Goal: Information Seeking & Learning: Learn about a topic

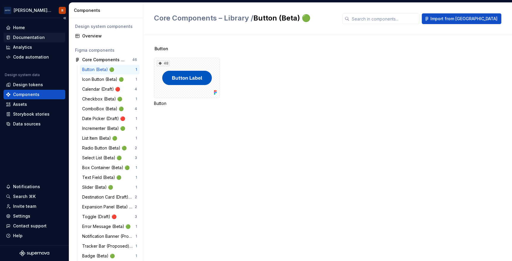
click at [28, 37] on div "Documentation" at bounding box center [29, 37] width 32 height 6
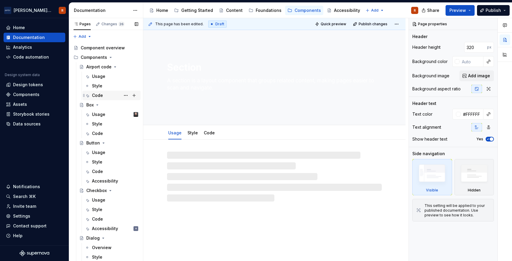
click at [102, 92] on div "Code" at bounding box center [97, 95] width 11 height 6
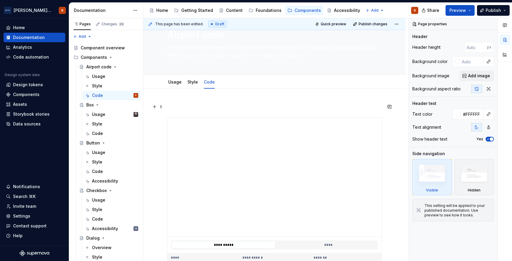
scroll to position [30, 0]
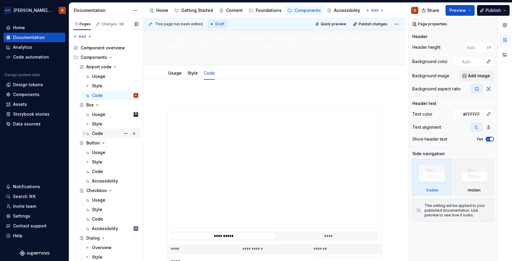
click at [107, 132] on div "Code" at bounding box center [115, 133] width 46 height 8
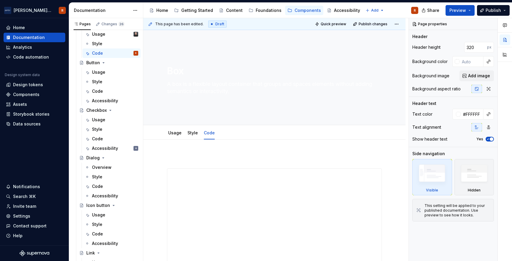
scroll to position [20, 0]
click at [103, 99] on div "Accessibility" at bounding box center [105, 101] width 26 height 6
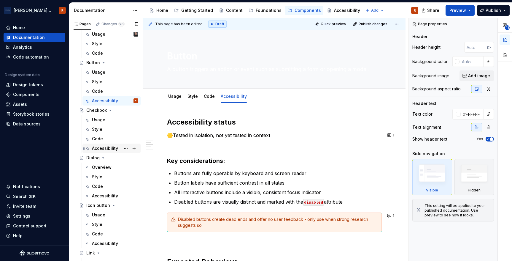
click at [107, 150] on div "Accessibility" at bounding box center [105, 148] width 26 height 6
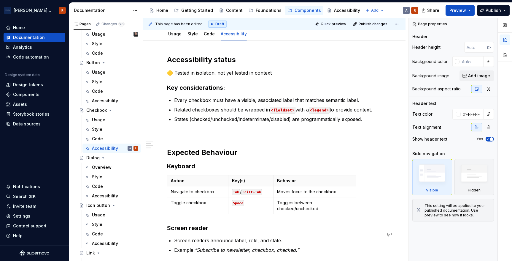
scroll to position [141, 0]
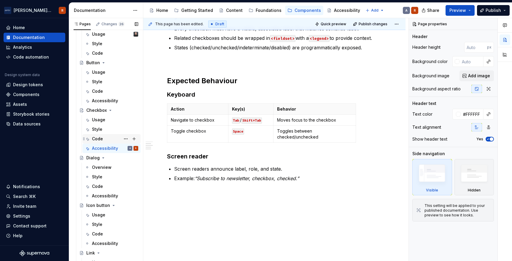
click at [102, 138] on div "Code" at bounding box center [97, 139] width 11 height 6
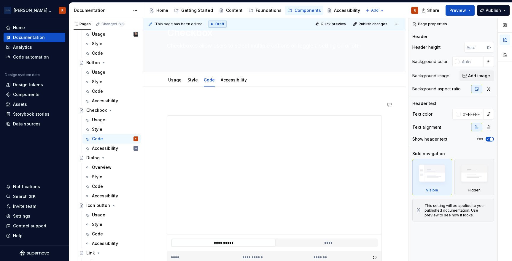
scroll to position [21, 0]
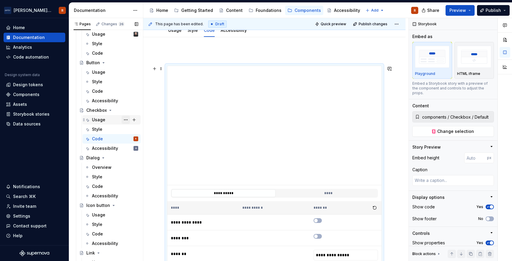
scroll to position [72, 0]
click at [150, 133] on div "**********" at bounding box center [274, 266] width 262 height 456
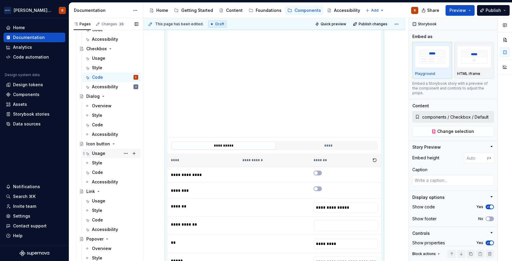
scroll to position [142, 0]
click at [104, 125] on div "Code" at bounding box center [115, 124] width 46 height 8
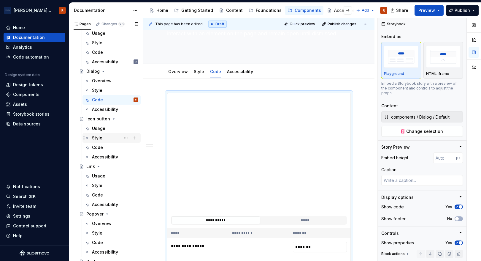
scroll to position [198, 0]
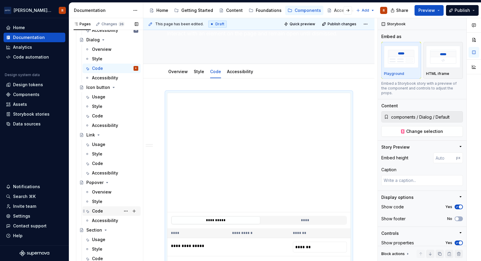
click at [105, 209] on div "Code" at bounding box center [115, 211] width 46 height 8
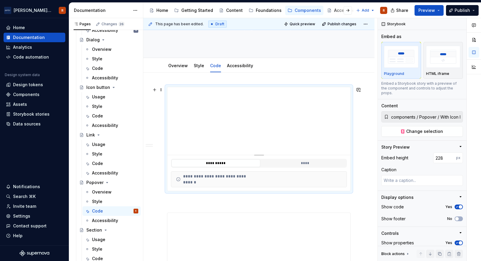
scroll to position [87, 0]
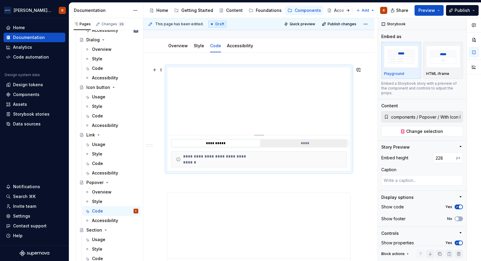
click at [275, 145] on button "****" at bounding box center [305, 143] width 89 height 8
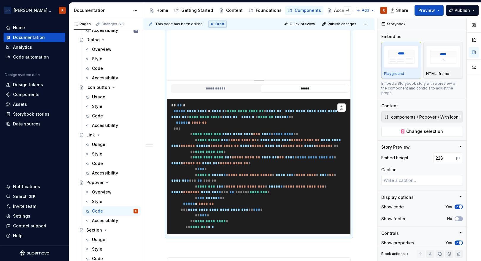
scroll to position [152, 0]
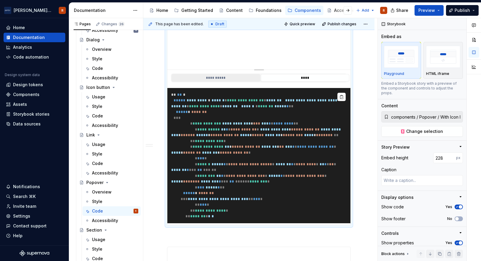
click at [210, 78] on button "**********" at bounding box center [216, 78] width 89 height 8
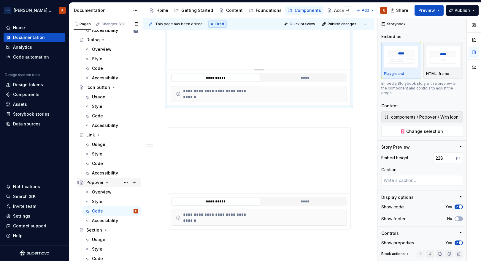
scroll to position [199, 0]
type textarea "*"
